Goal: Information Seeking & Learning: Learn about a topic

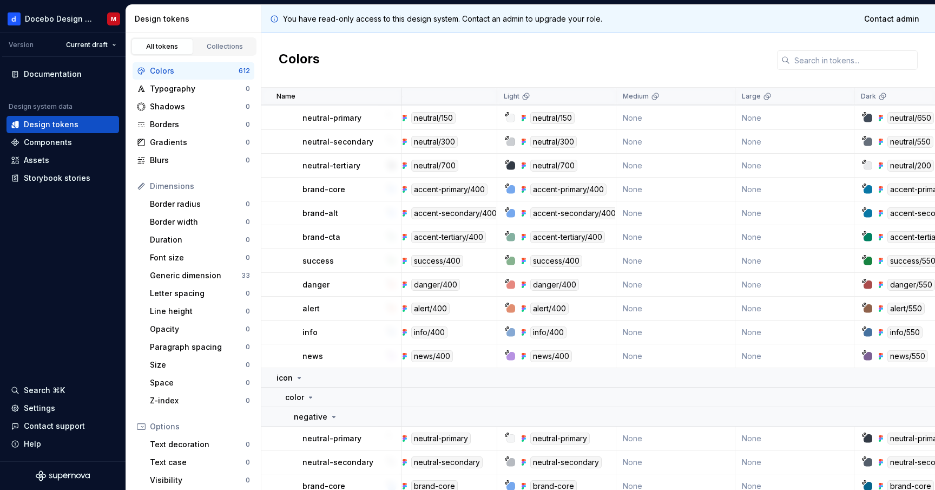
scroll to position [339, 0]
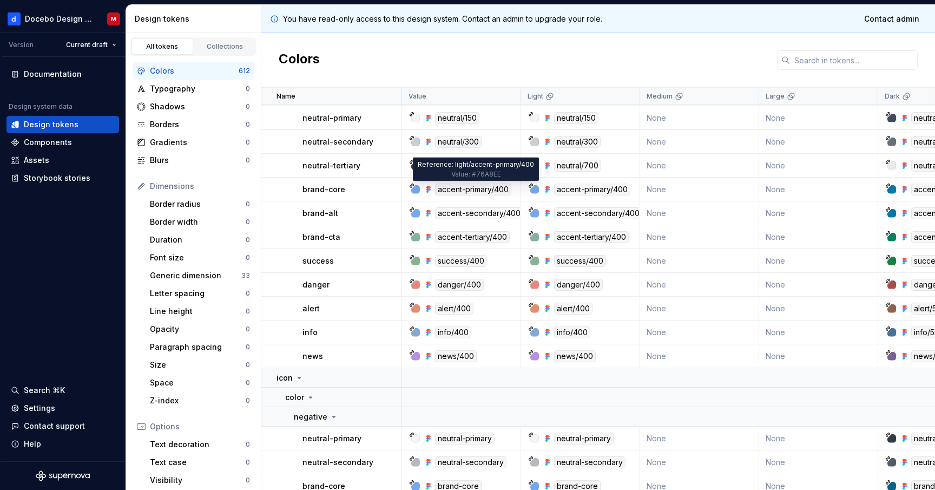
click at [478, 192] on div "accent-primary/400" at bounding box center [473, 189] width 76 height 12
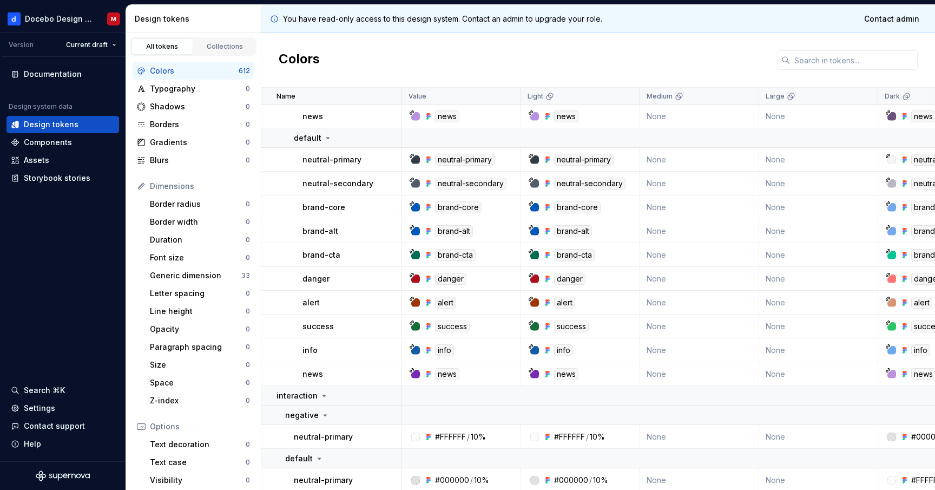
scroll to position [821, 0]
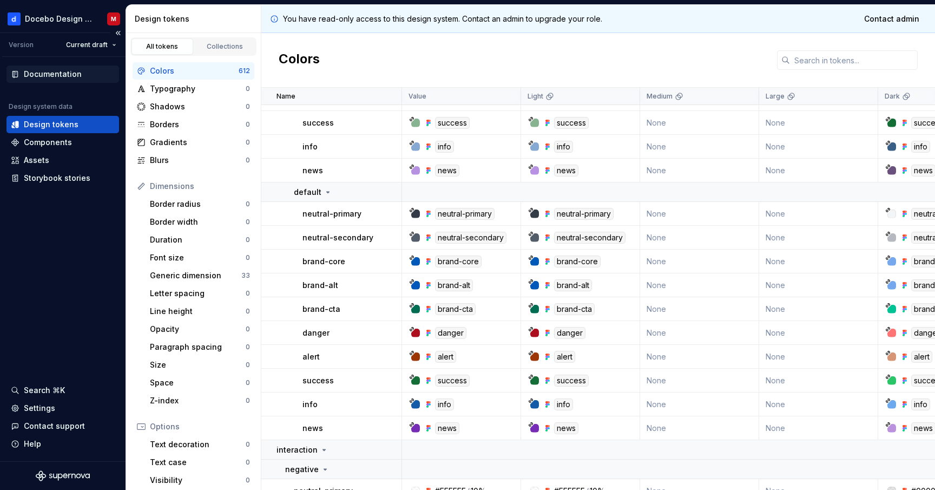
click at [89, 68] on div "Documentation" at bounding box center [62, 73] width 113 height 17
